Goal: Navigation & Orientation: Find specific page/section

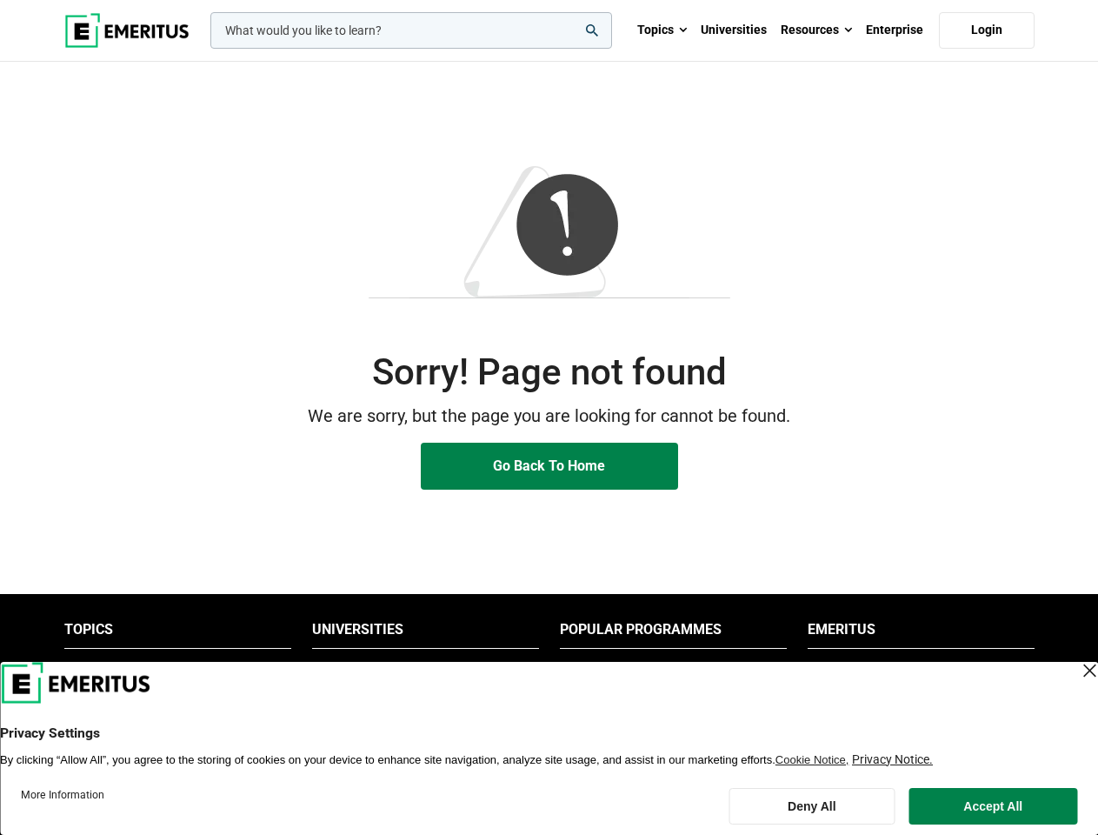
click at [549, 417] on p "We are sorry, but the page you are looking for cannot be found." at bounding box center [549, 416] width 971 height 27
click at [411, 30] on input "woocommerce-product-search-field-0" at bounding box center [411, 30] width 402 height 37
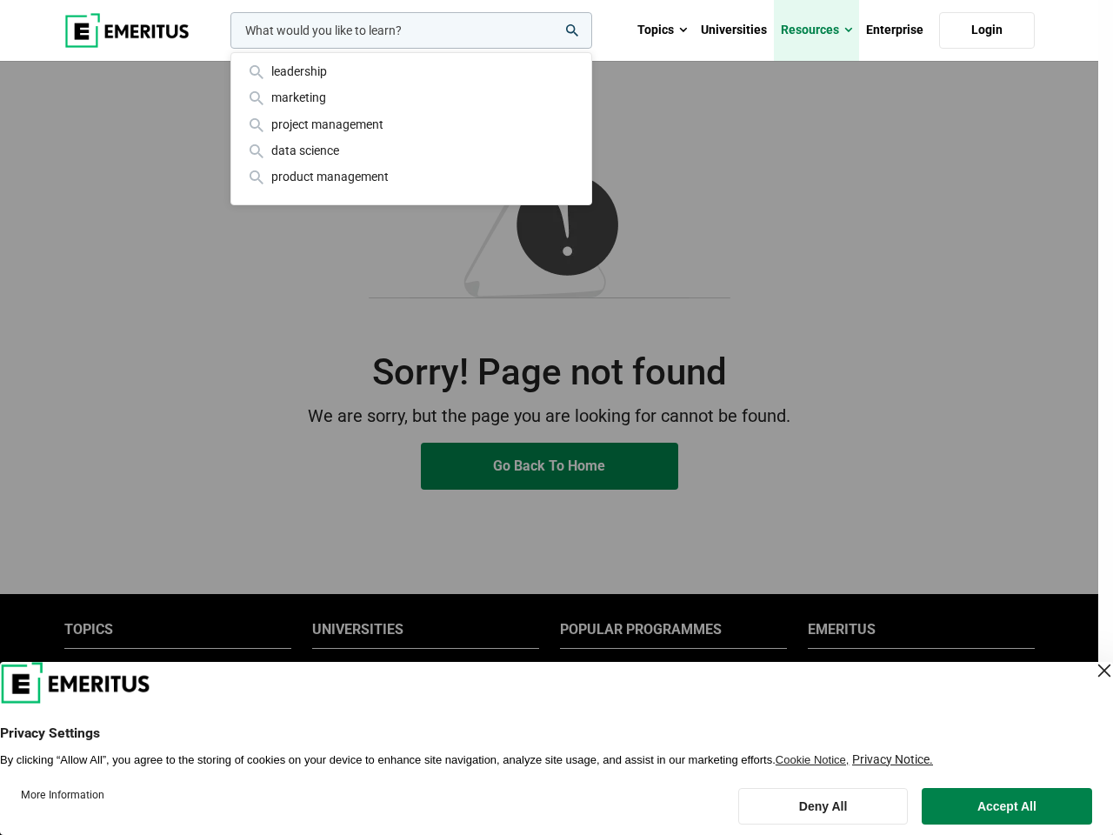
click at [817, 30] on link "Resources" at bounding box center [816, 30] width 85 height 61
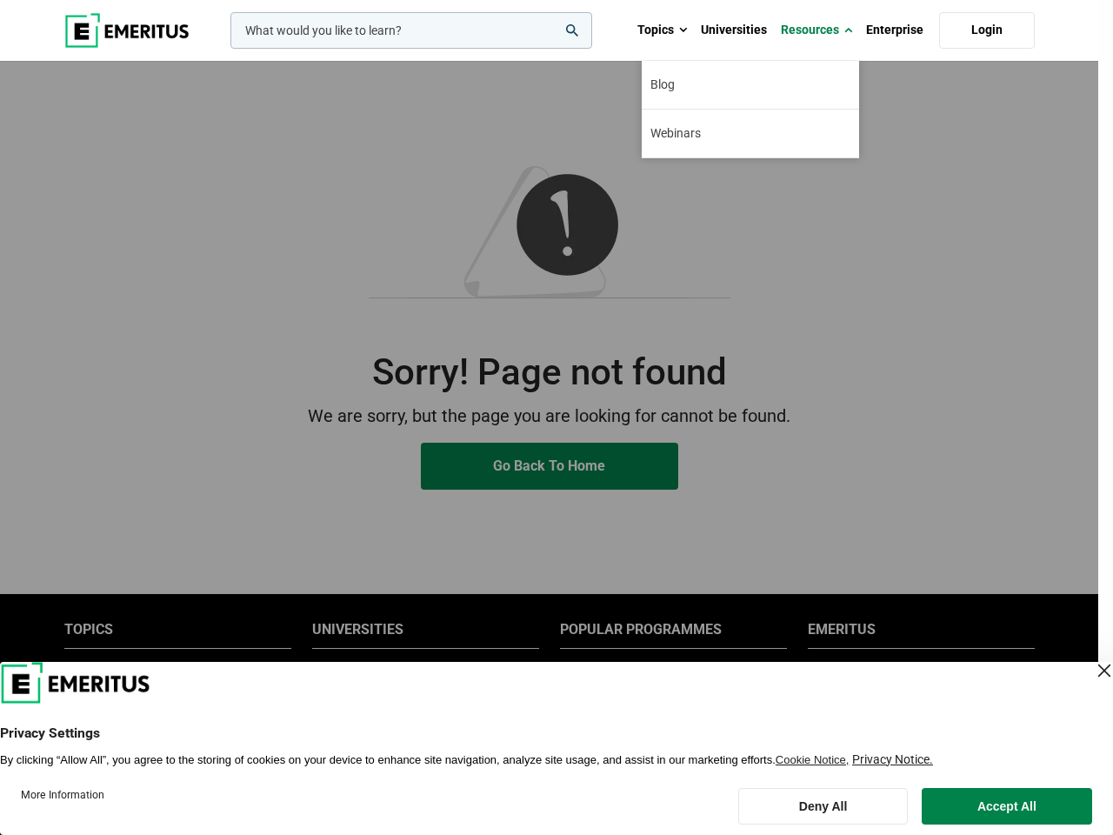
click at [425, 49] on div "leadership marketing project management data science product management" at bounding box center [409, 30] width 365 height 37
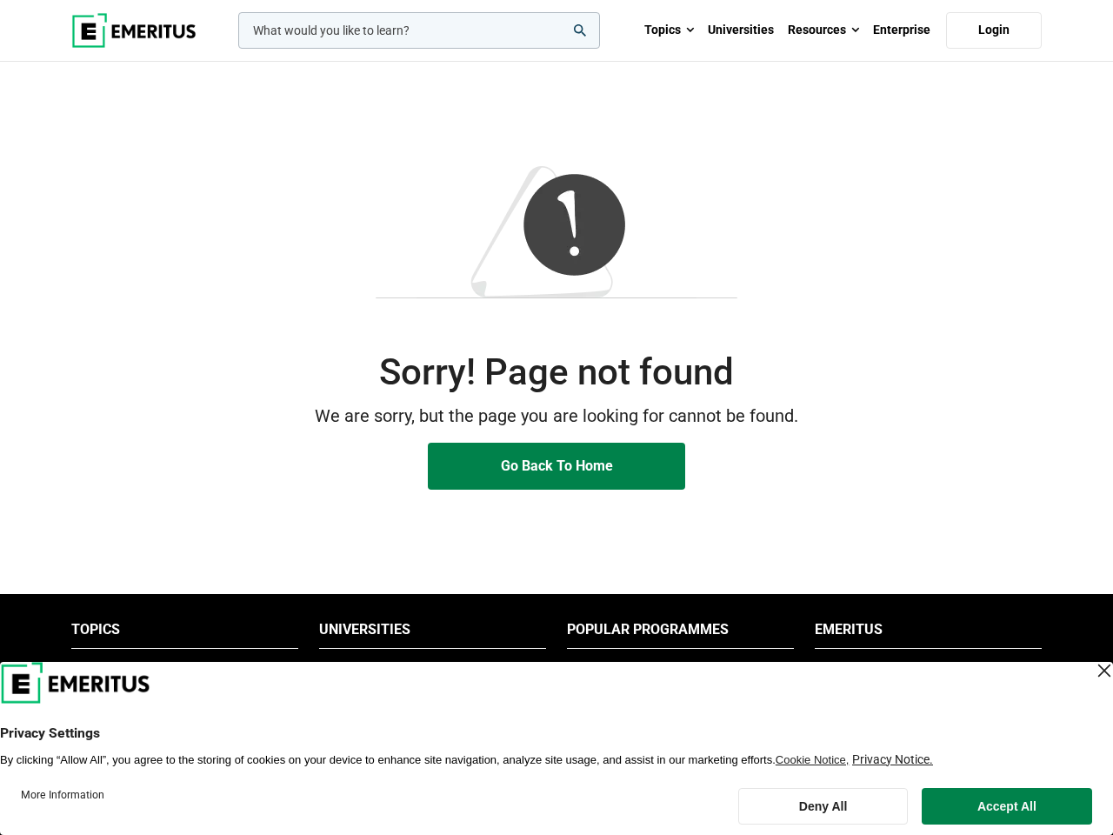
click at [673, 634] on li "Popular Programmes" at bounding box center [680, 634] width 227 height 28
click at [921, 634] on li "Emeritus" at bounding box center [928, 634] width 227 height 28
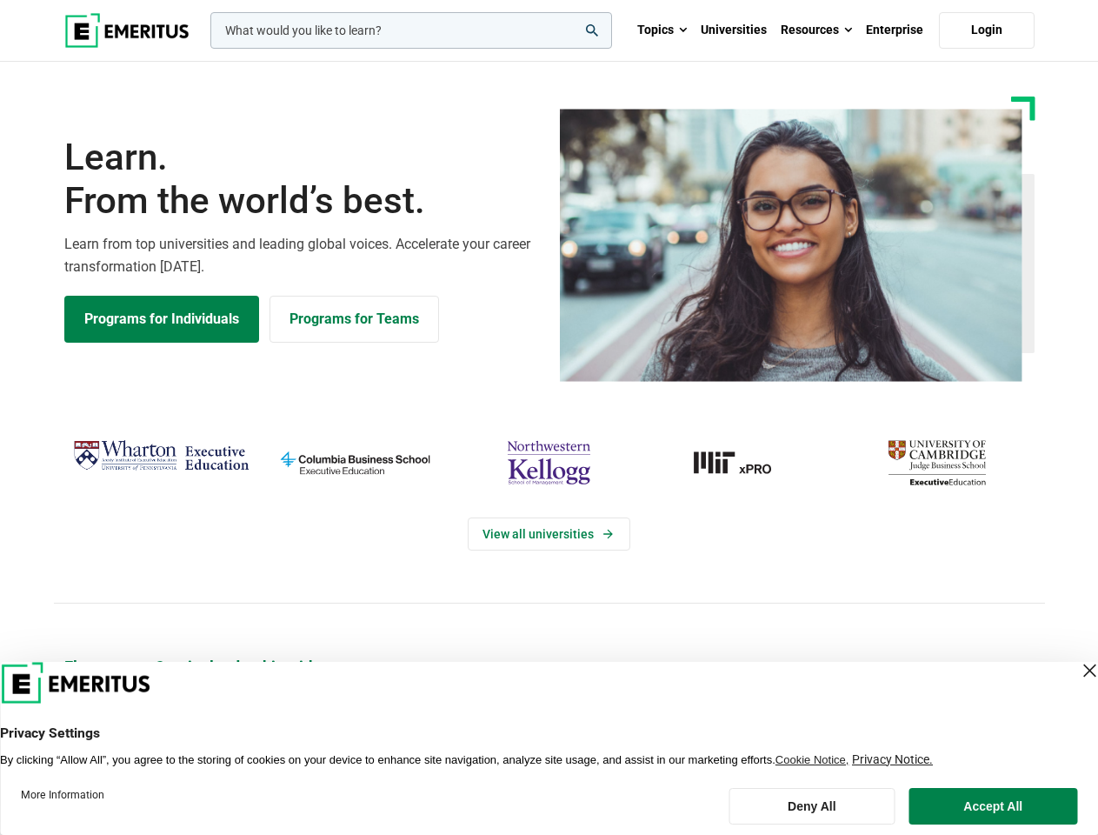
click at [549, 417] on div "View all universities" at bounding box center [549, 519] width 1119 height 274
click at [411, 30] on input "woocommerce-product-search-field-0" at bounding box center [411, 30] width 402 height 37
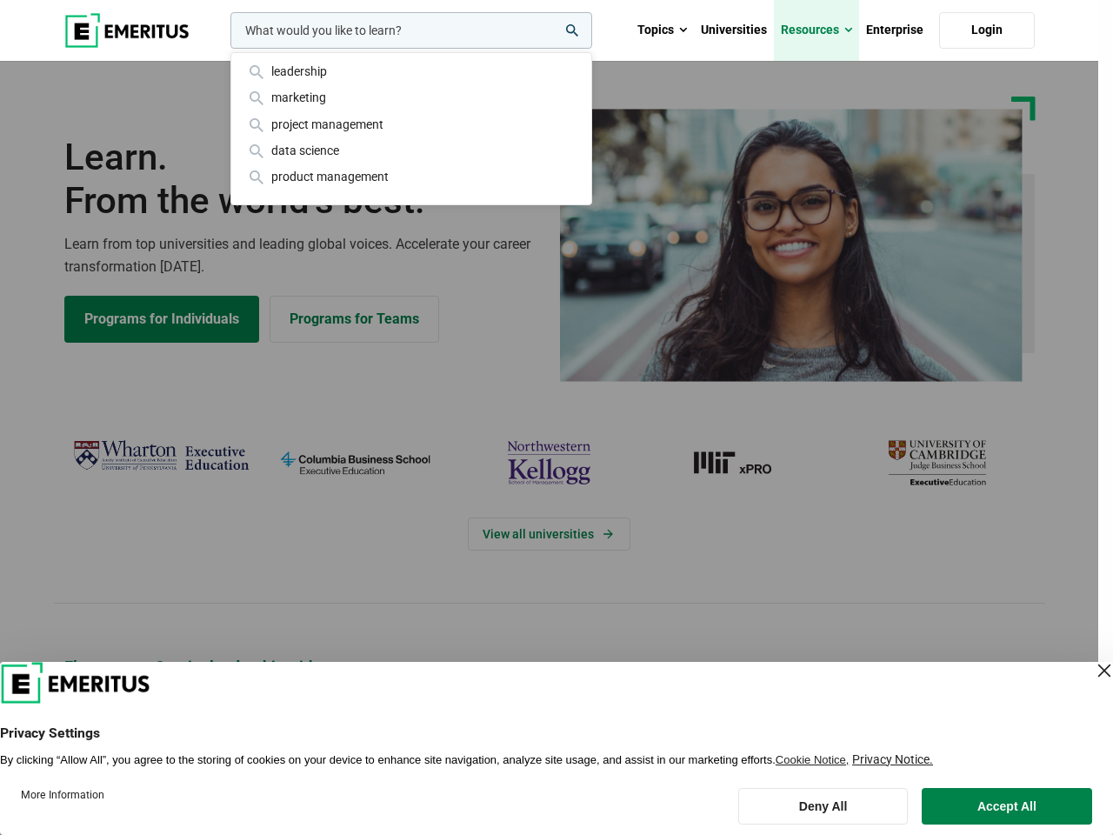
click at [817, 30] on link "Resources" at bounding box center [816, 30] width 85 height 61
